Goal: Task Accomplishment & Management: Complete application form

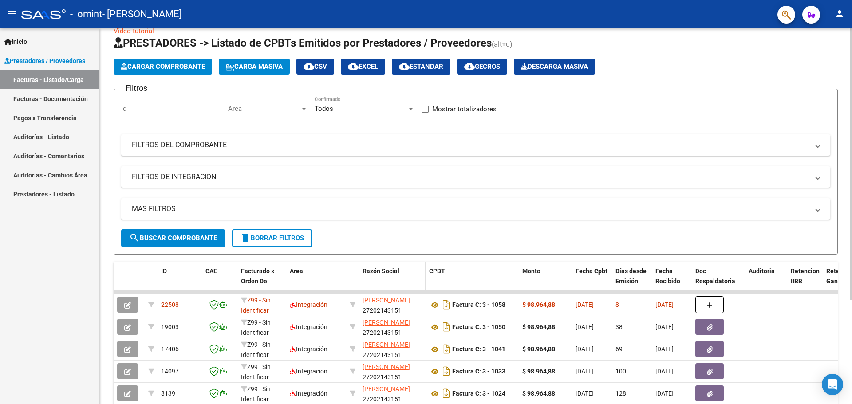
scroll to position [44, 0]
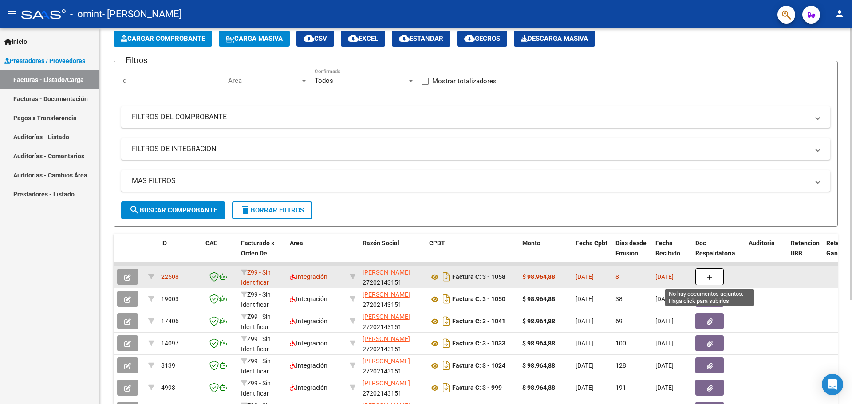
click at [705, 269] on button "button" at bounding box center [709, 276] width 28 height 17
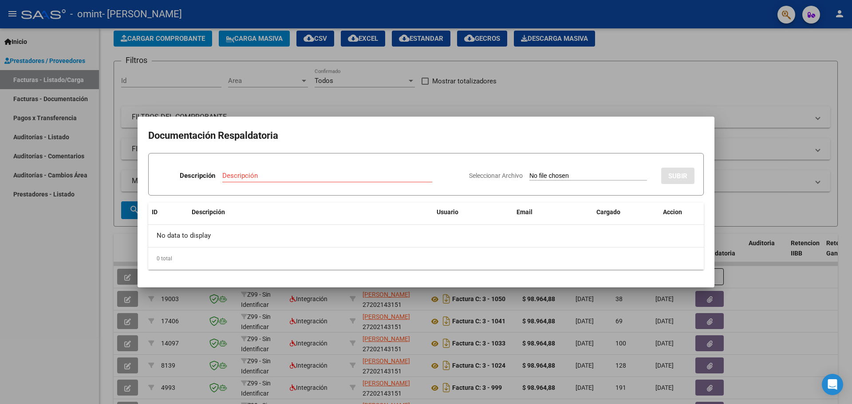
click at [729, 115] on div at bounding box center [426, 202] width 852 height 404
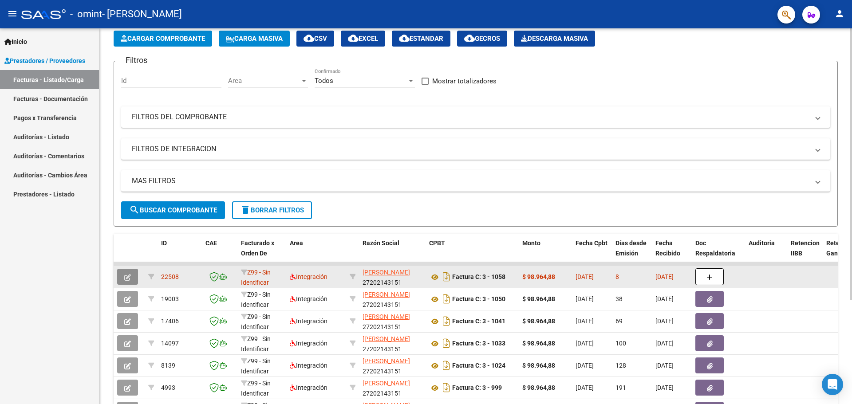
click at [136, 280] on button "button" at bounding box center [127, 277] width 21 height 16
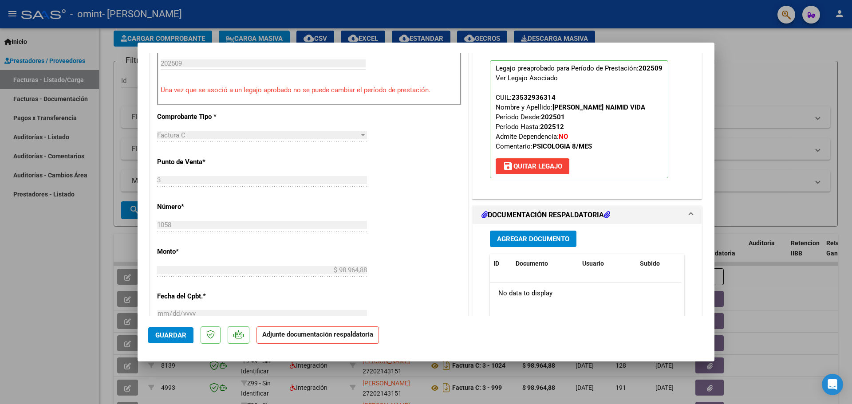
scroll to position [266, 0]
click at [562, 235] on span "Agregar Documento" at bounding box center [533, 238] width 72 height 8
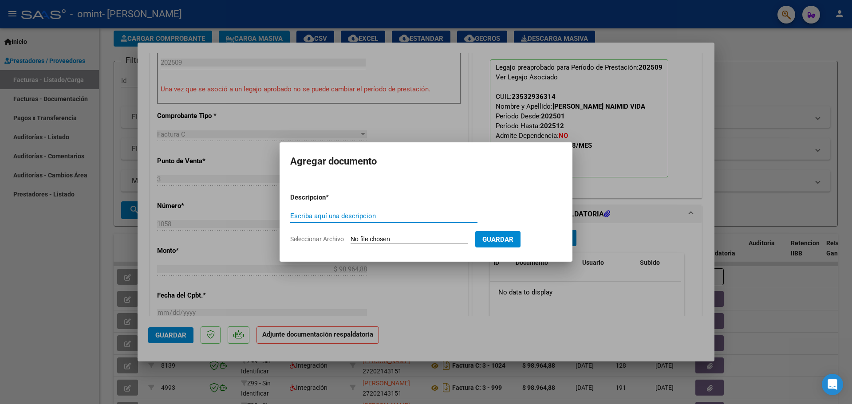
click at [370, 216] on input "Escriba aquí una descripcion" at bounding box center [383, 216] width 187 height 8
type input "planilla"
click at [387, 233] on form "Descripcion * planilla Escriba aquí una descripcion Seleccionar Archivo Guardar" at bounding box center [425, 218] width 271 height 65
click at [370, 240] on input "Seleccionar Archivo" at bounding box center [409, 239] width 118 height 8
type input "C:\fakepath\[PERSON_NAME] NAIMID PLANILLA SEPTIEMBRE PSI.pdf"
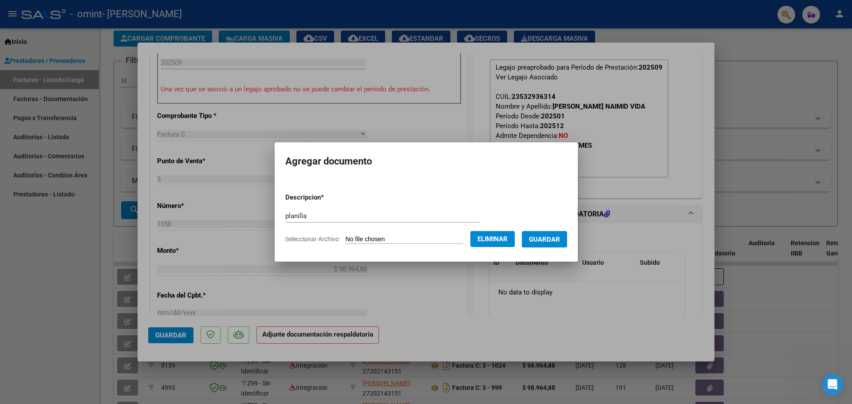
click at [557, 250] on form "Descripcion * planilla Escriba aquí una descripcion Seleccionar Archivo Elimina…" at bounding box center [426, 218] width 282 height 65
click at [558, 238] on span "Guardar" at bounding box center [544, 239] width 31 height 8
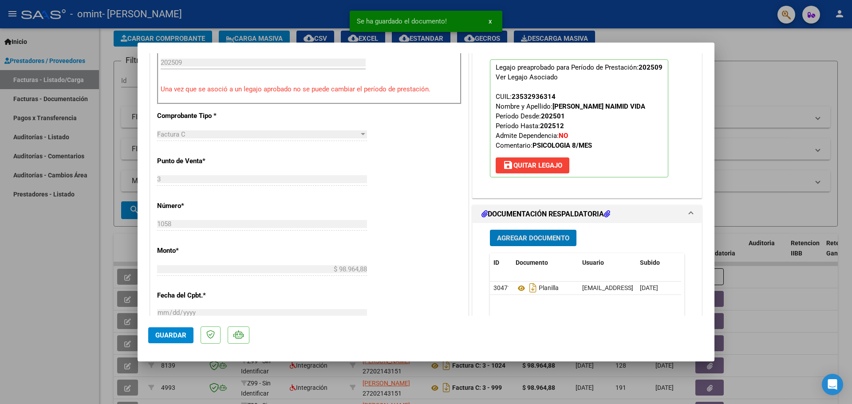
click at [172, 338] on span "Guardar" at bounding box center [170, 335] width 31 height 8
